Goal: Browse casually

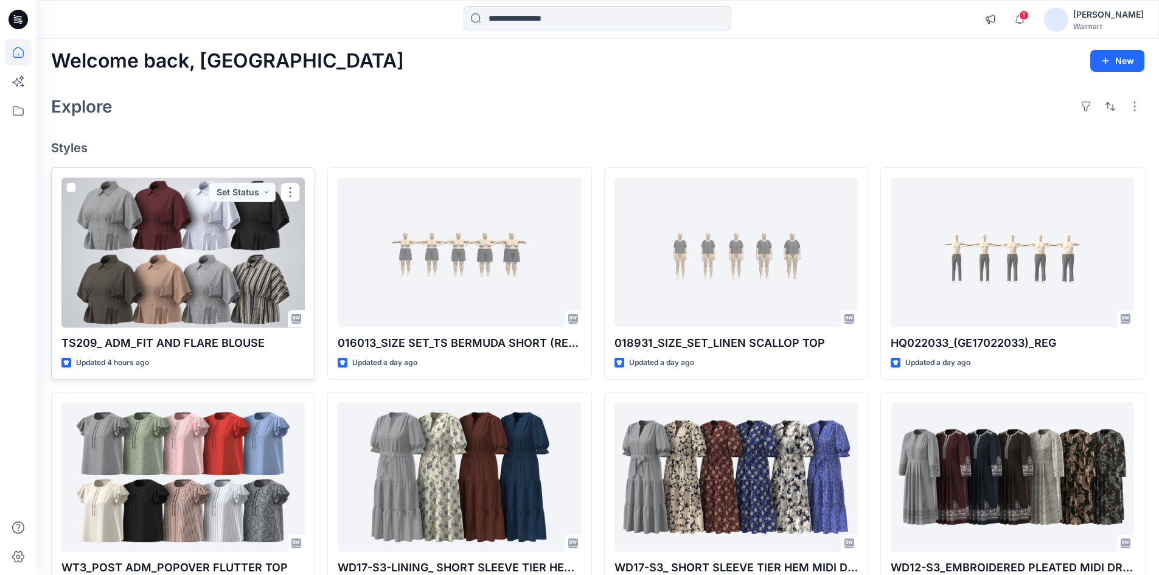
scroll to position [61, 0]
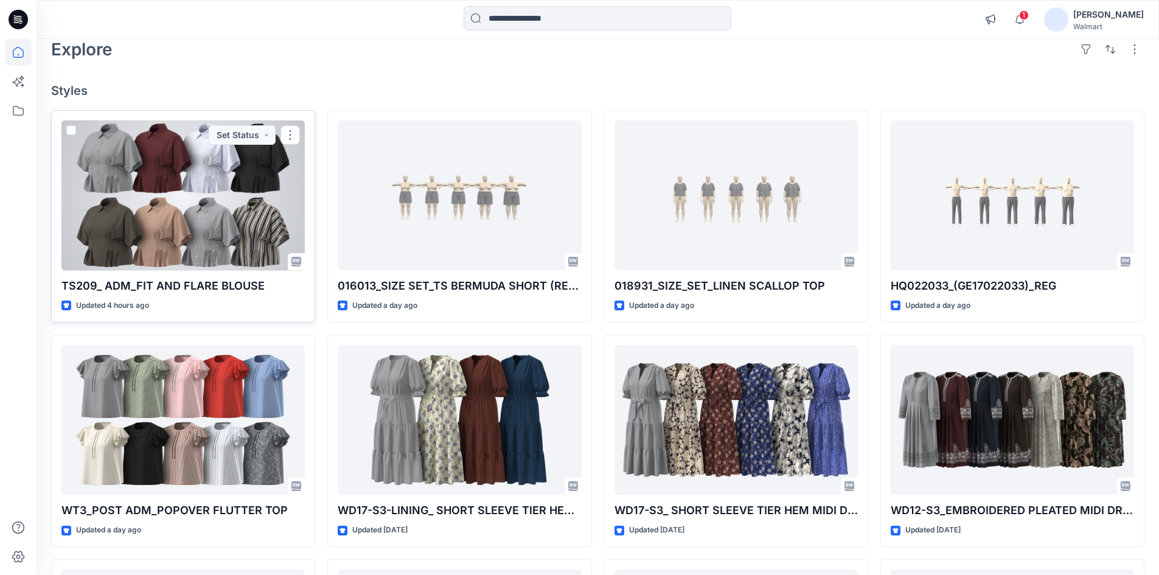
click at [148, 194] on div at bounding box center [182, 195] width 243 height 150
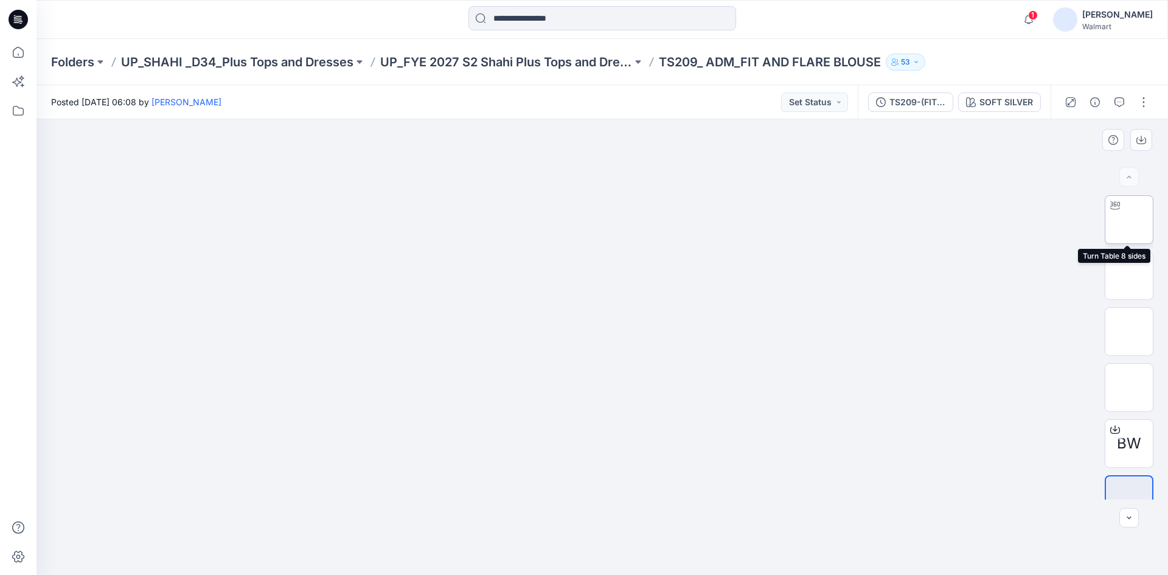
click at [1129, 220] on img at bounding box center [1129, 220] width 0 height 0
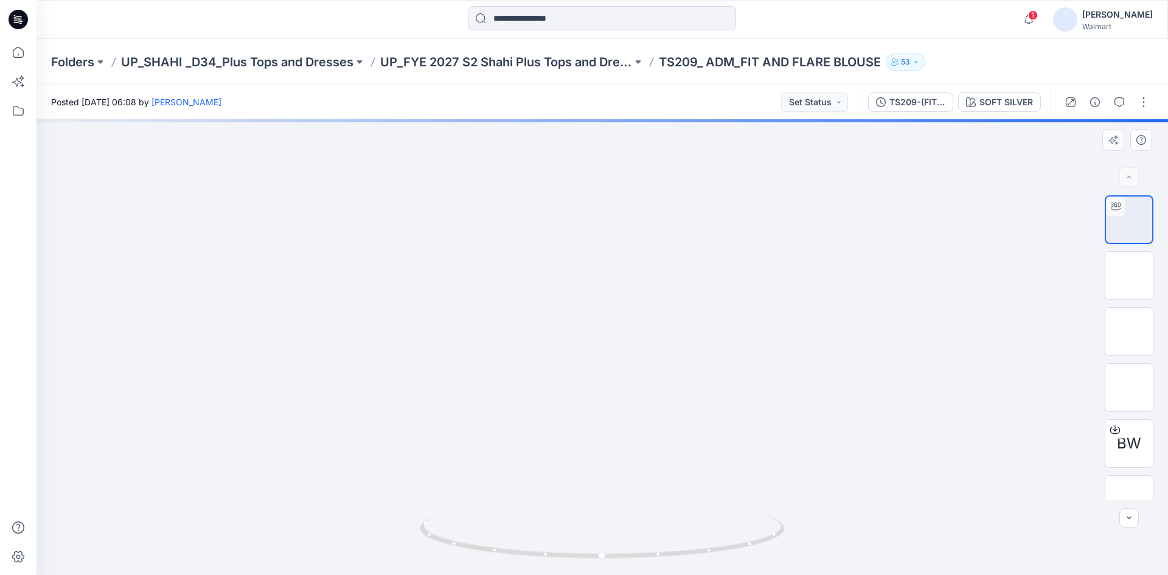
drag, startPoint x: 590, startPoint y: 369, endPoint x: 583, endPoint y: 322, distance: 47.8
drag, startPoint x: 557, startPoint y: 240, endPoint x: 567, endPoint y: 377, distance: 137.3
drag, startPoint x: 611, startPoint y: 423, endPoint x: 601, endPoint y: 223, distance: 200.4
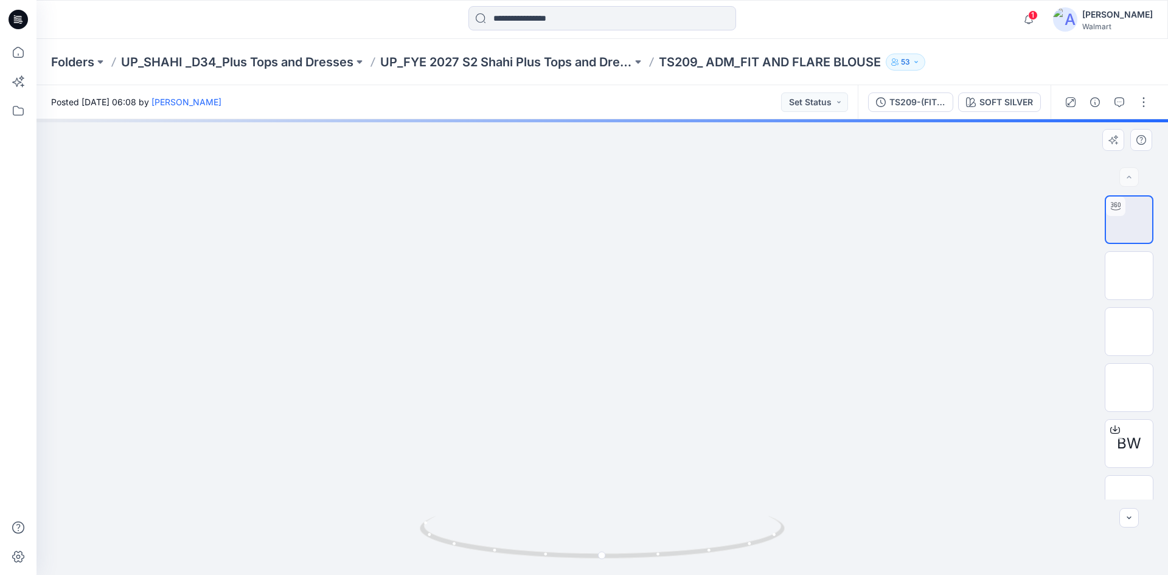
drag, startPoint x: 605, startPoint y: 364, endPoint x: 602, endPoint y: 275, distance: 88.9
drag, startPoint x: 605, startPoint y: 232, endPoint x: 625, endPoint y: 286, distance: 57.4
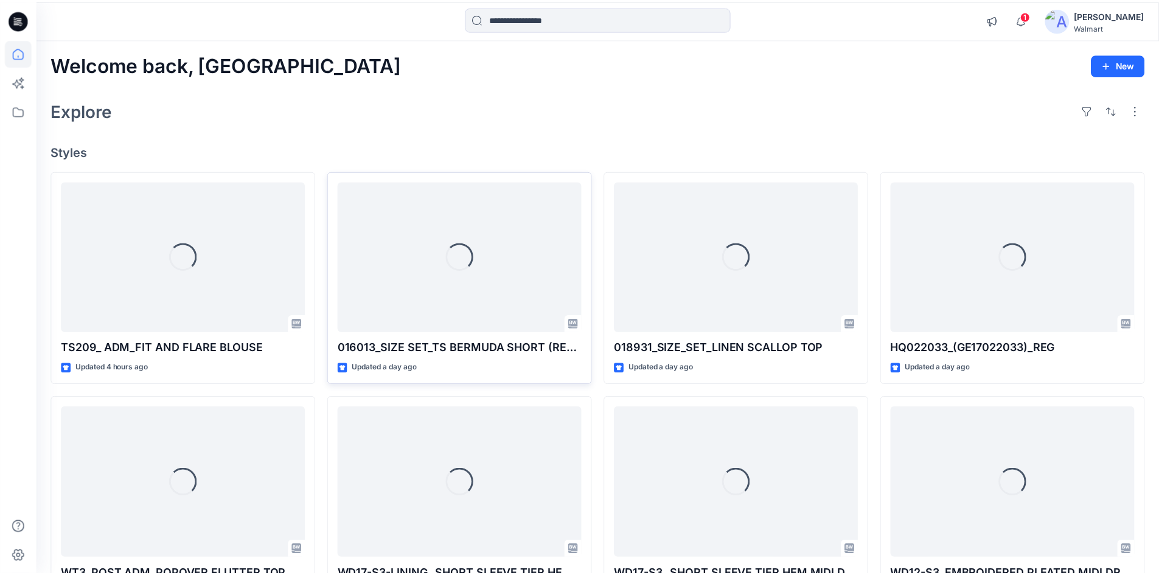
scroll to position [61, 0]
